Goal: Information Seeking & Learning: Learn about a topic

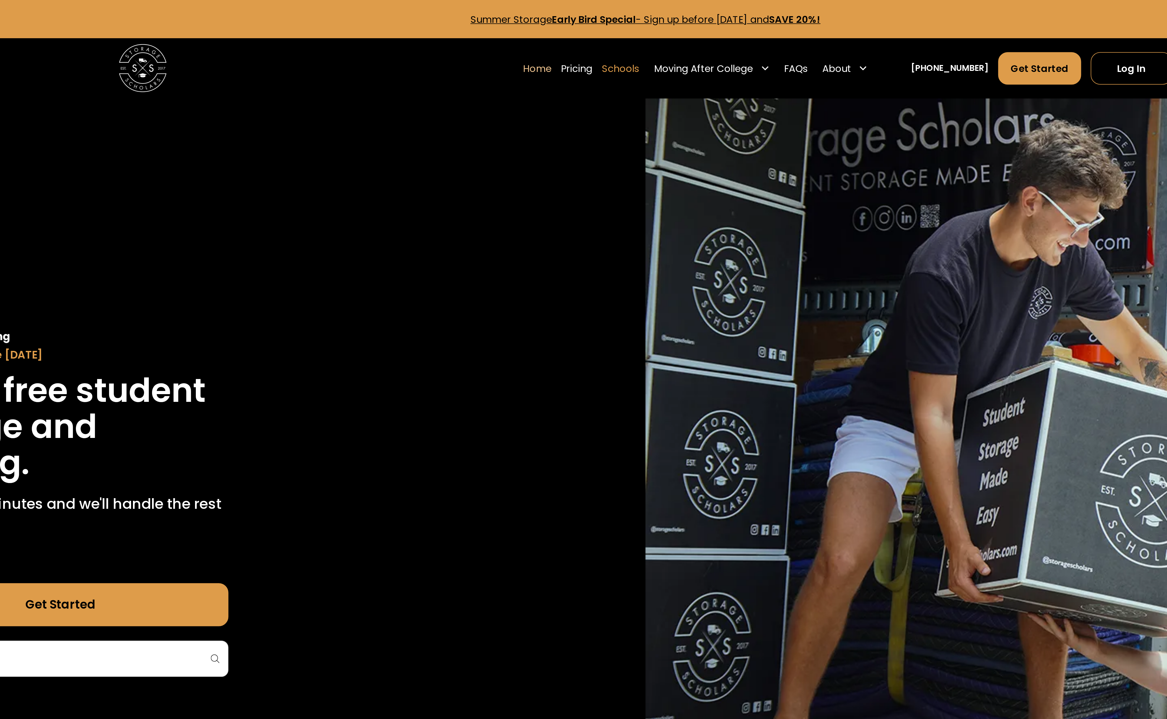
click at [577, 36] on link "Schools" at bounding box center [571, 34] width 19 height 17
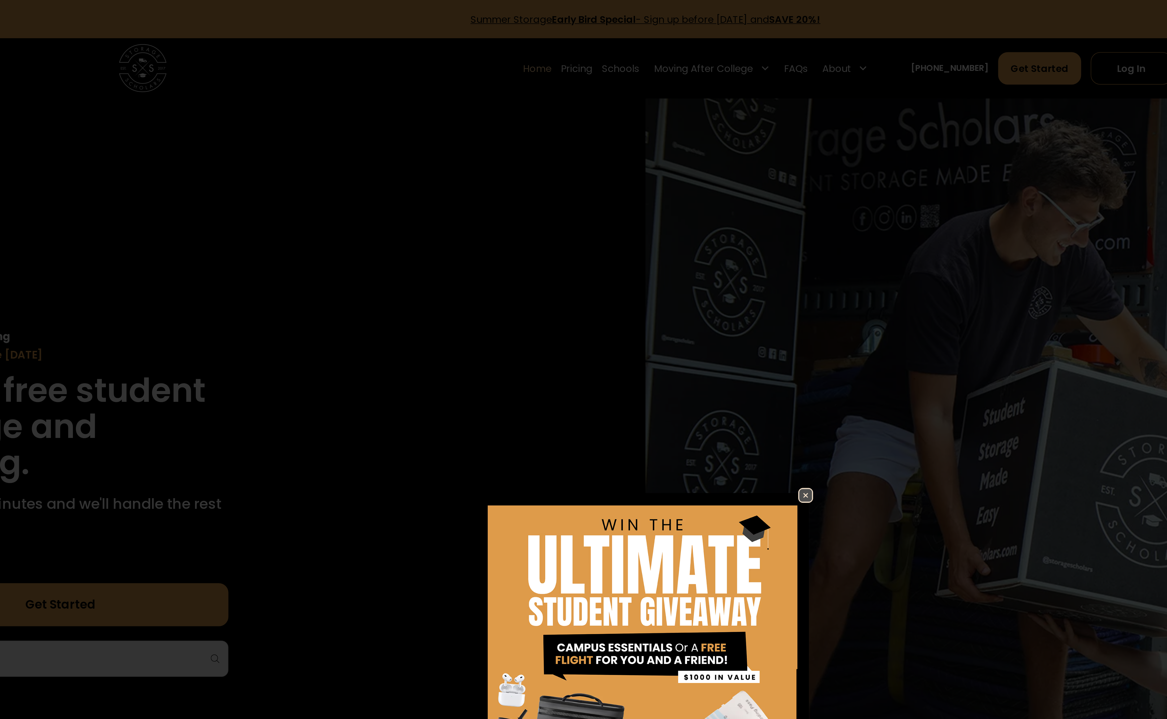
click at [664, 246] on img at bounding box center [663, 247] width 6 height 6
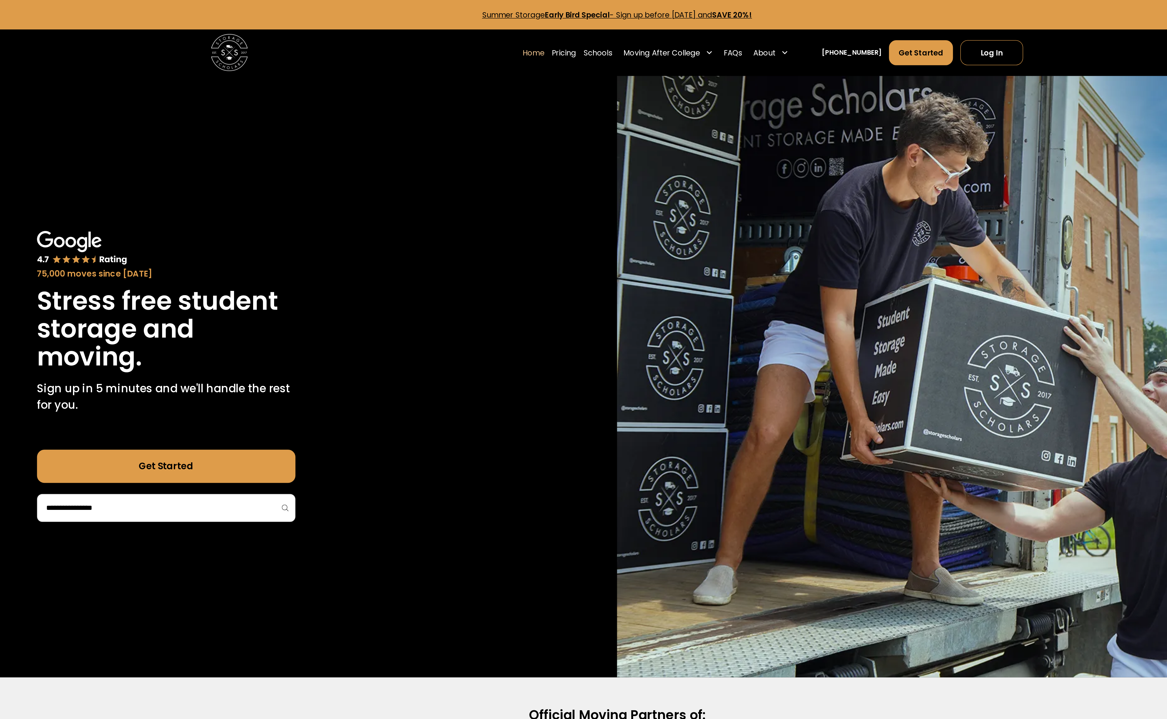
click at [326, 26] on img at bounding box center [333, 34] width 24 height 24
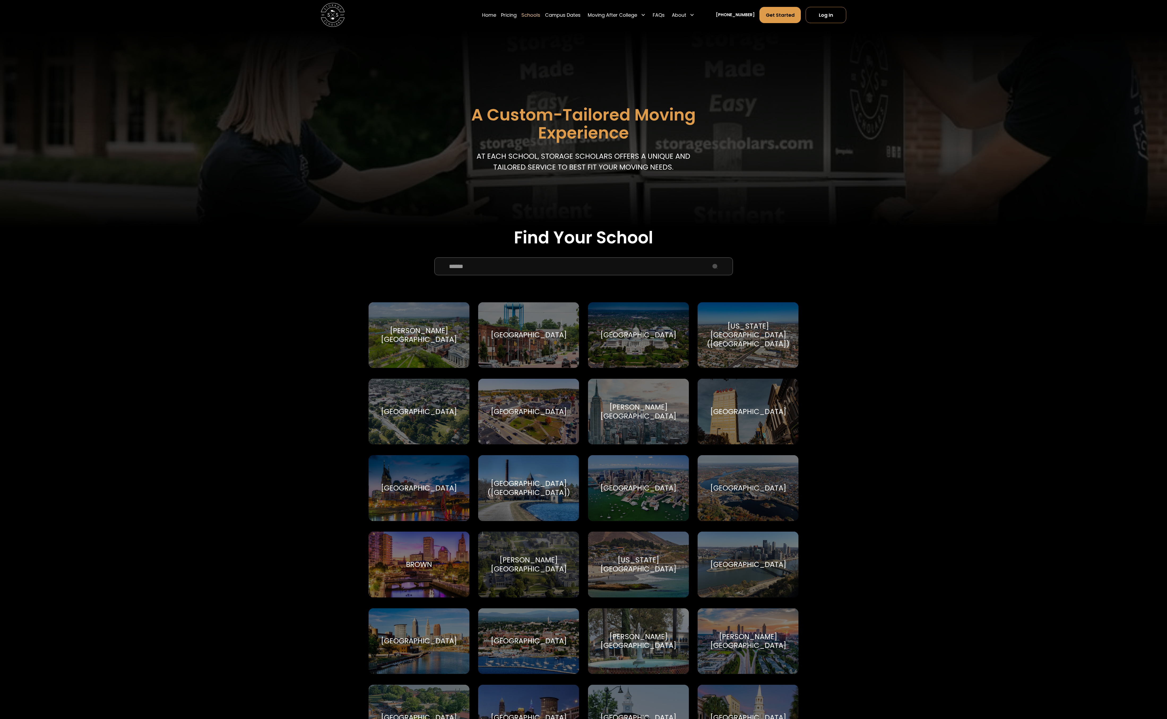
click at [476, 264] on input "School Select Form" at bounding box center [583, 266] width 298 height 18
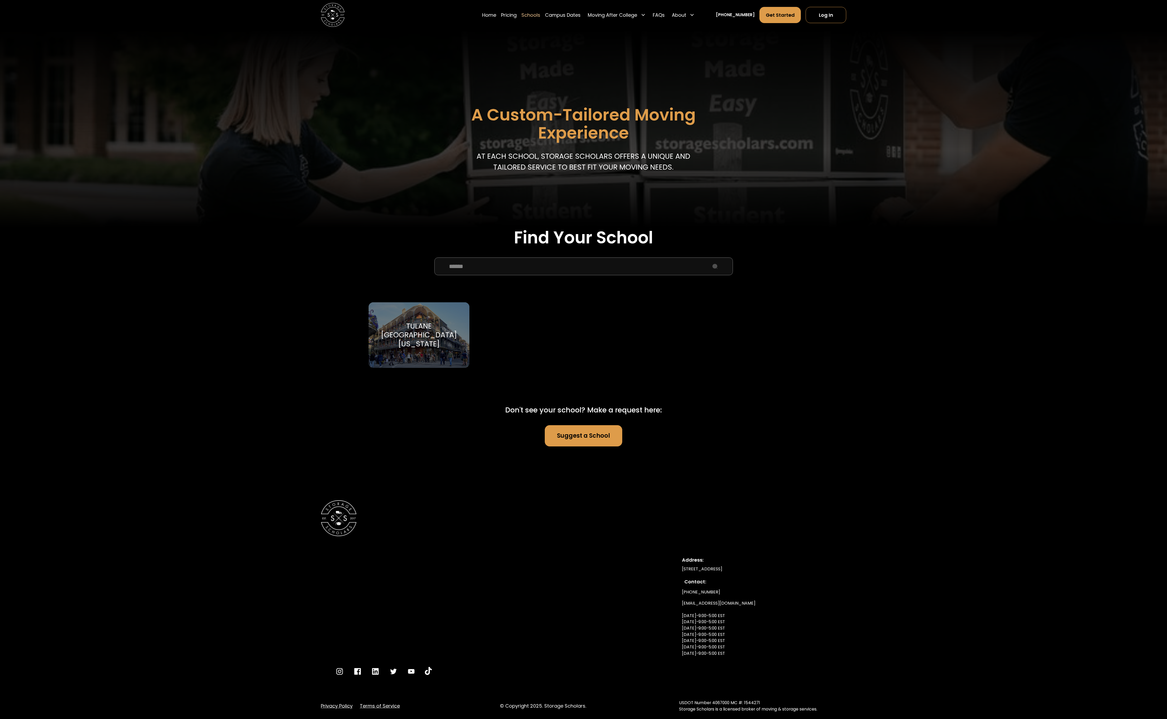
type input "******"
click at [432, 326] on div "Tulane [GEOGRAPHIC_DATA][US_STATE]" at bounding box center [419, 335] width 86 height 27
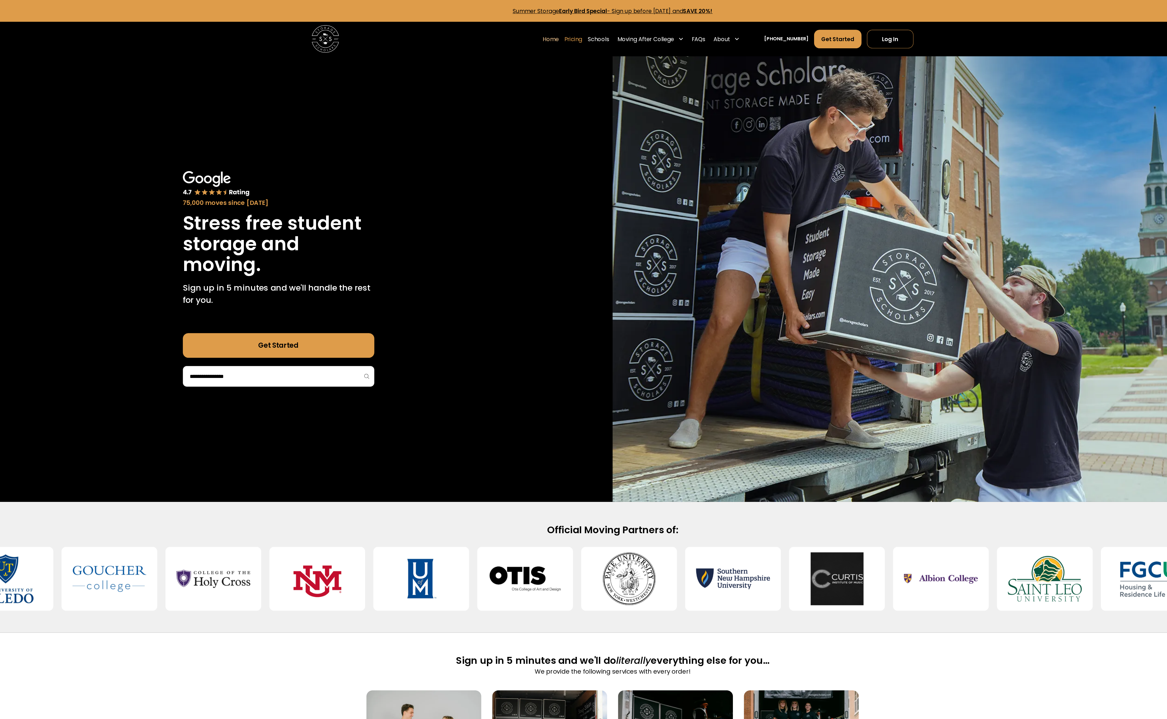
click at [554, 29] on link "Pricing" at bounding box center [549, 34] width 16 height 17
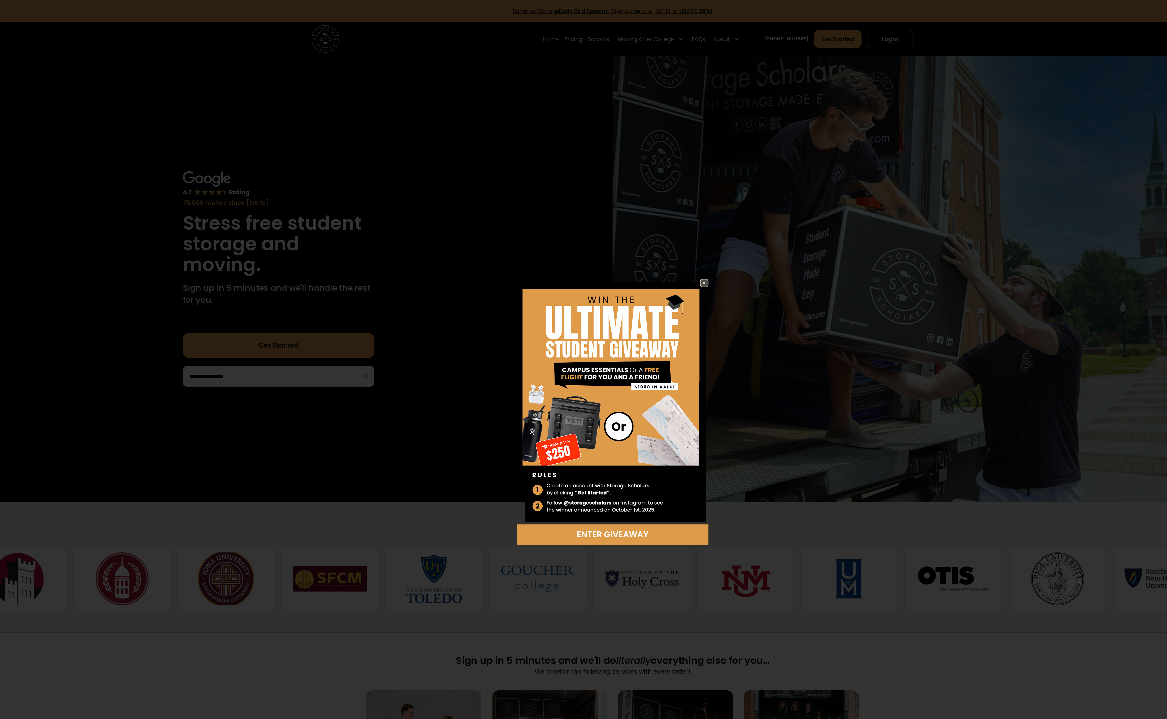
click at [664, 247] on img at bounding box center [663, 247] width 6 height 6
